Goal: Task Accomplishment & Management: Complete application form

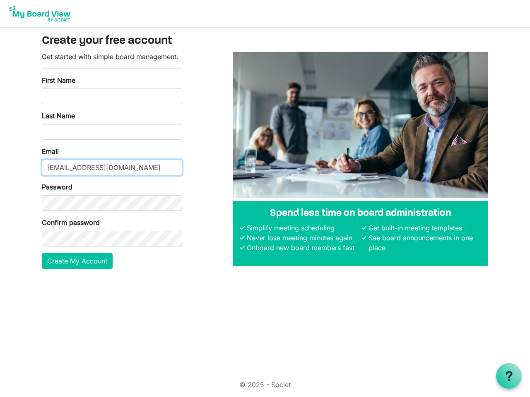
click at [112, 160] on input "[EMAIL_ADDRESS][DOMAIN_NAME]" at bounding box center [112, 168] width 140 height 16
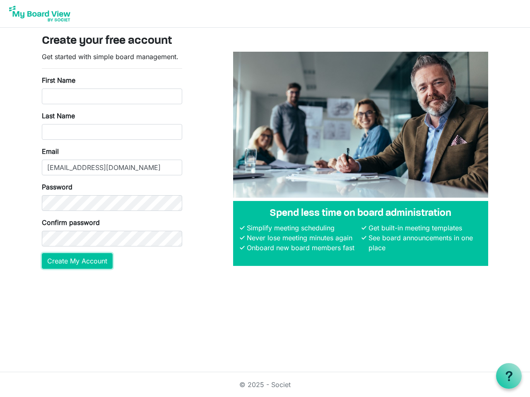
click at [77, 261] on button "Create My Account" at bounding box center [77, 261] width 71 height 16
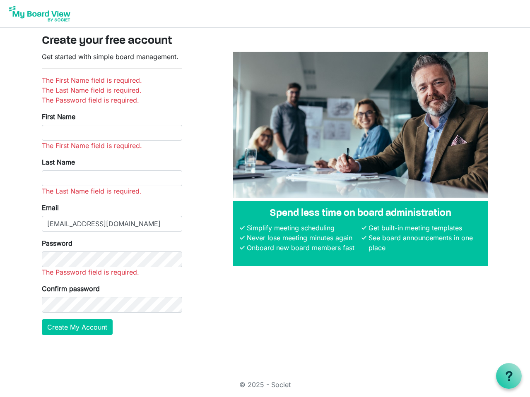
click at [509, 376] on use at bounding box center [508, 376] width 7 height 10
